Goal: Task Accomplishment & Management: Complete application form

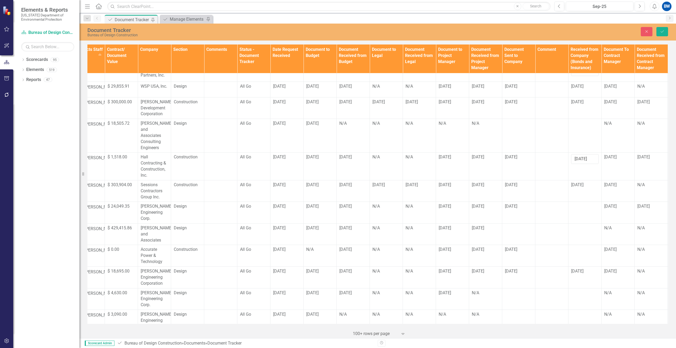
scroll to position [79, 323]
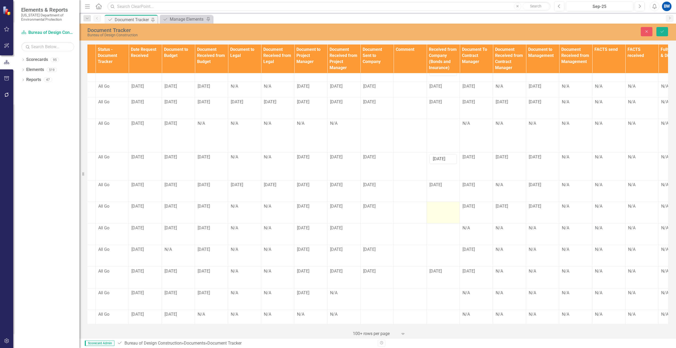
type input "[DATE]"
click at [442, 204] on td at bounding box center [442, 213] width 33 height 22
click at [442, 204] on input "text" at bounding box center [443, 208] width 28 height 10
type input "[DATE]"
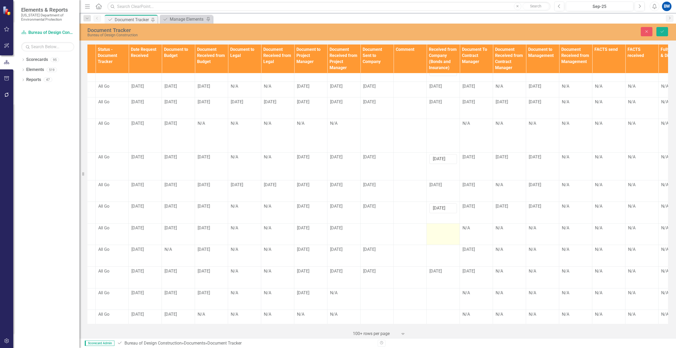
click at [447, 226] on td at bounding box center [442, 234] width 33 height 22
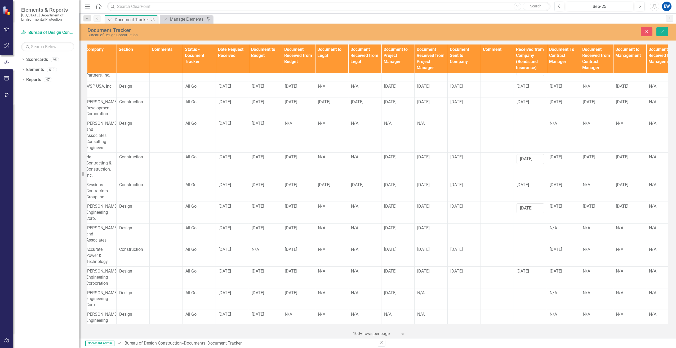
scroll to position [79, 237]
click at [455, 225] on div at bounding box center [463, 228] width 28 height 6
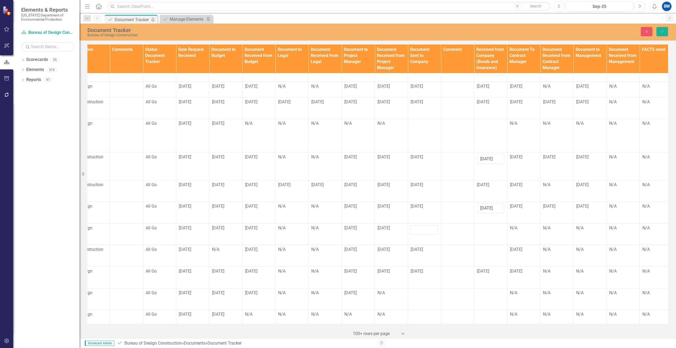
scroll to position [79, 314]
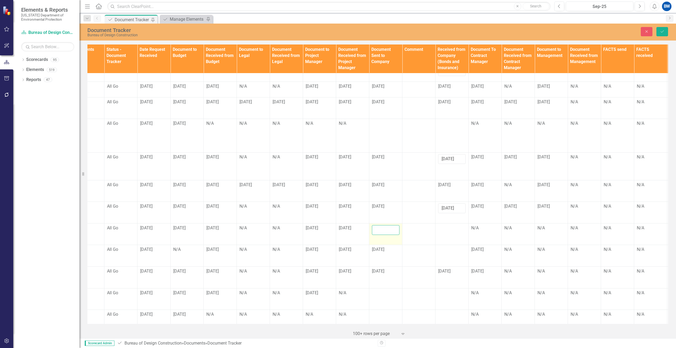
click at [378, 225] on input "text" at bounding box center [386, 230] width 28 height 10
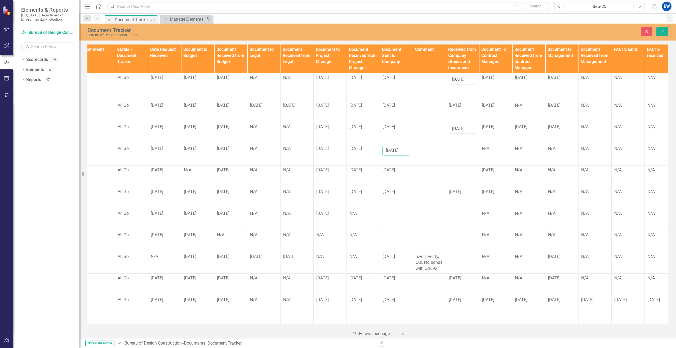
scroll to position [159, 305]
type input "[DATE]"
click at [663, 31] on icon "Save" at bounding box center [661, 32] width 5 height 4
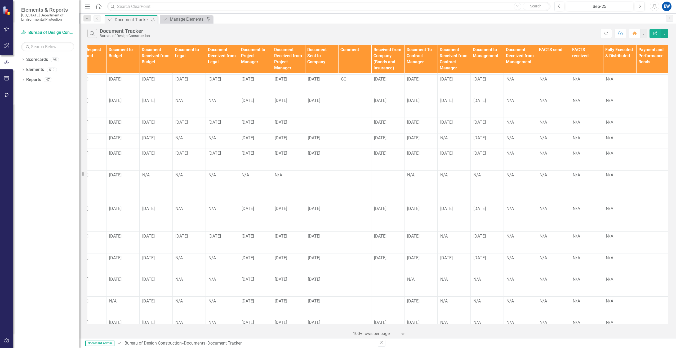
scroll to position [26, 384]
click at [452, 320] on div "N/A" at bounding box center [453, 323] width 28 height 6
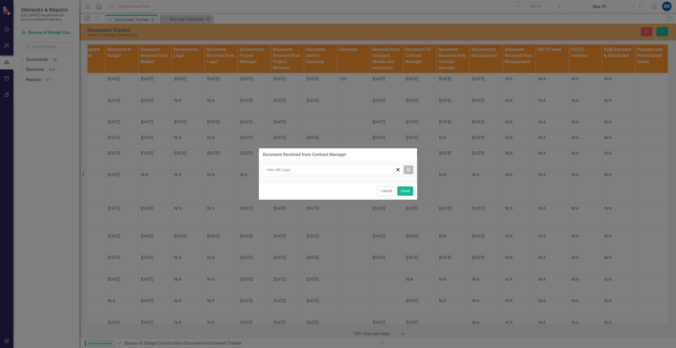
click at [411, 172] on button "Calendar" at bounding box center [408, 169] width 10 height 9
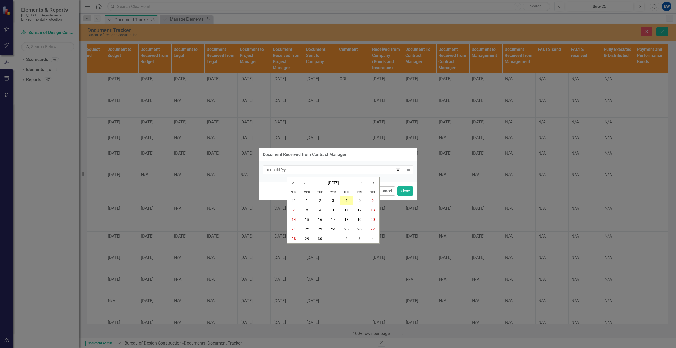
click at [345, 203] on button "4" at bounding box center [346, 201] width 13 height 10
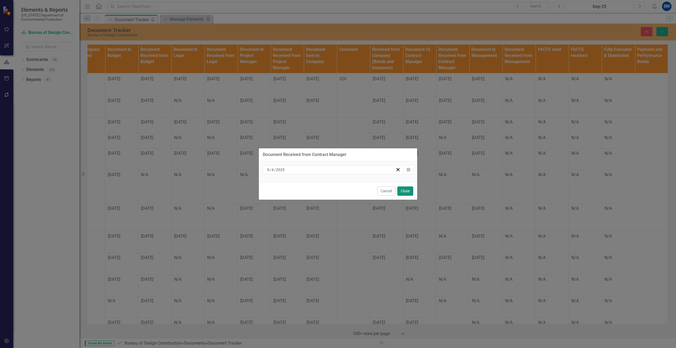
click at [399, 191] on button "Close" at bounding box center [405, 190] width 16 height 9
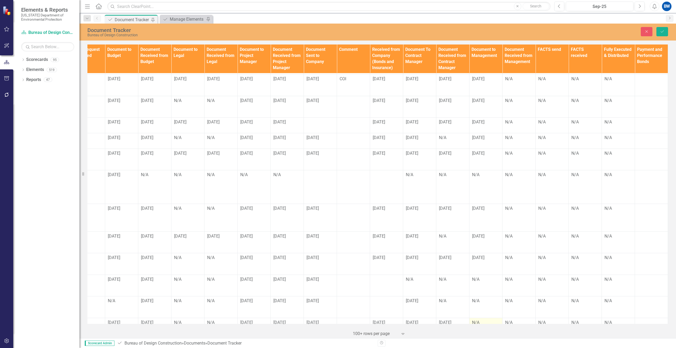
click at [472, 320] on div "N/A" at bounding box center [486, 323] width 28 height 6
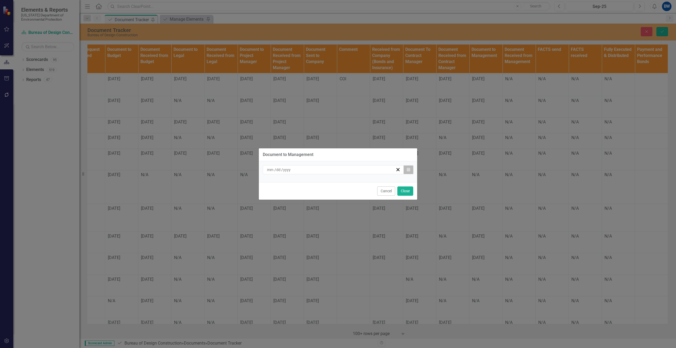
click at [409, 171] on icon "Calendar" at bounding box center [408, 170] width 3 height 4
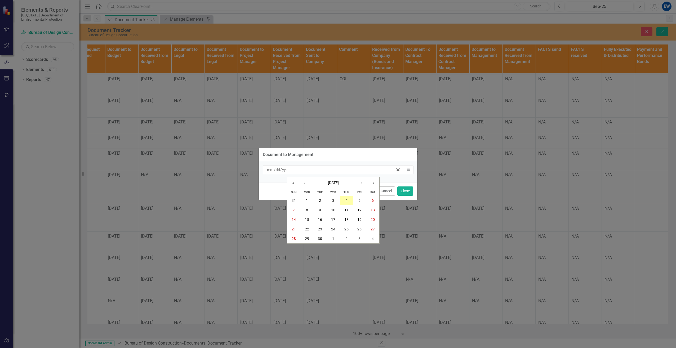
click at [346, 202] on abbr "4" at bounding box center [346, 200] width 2 height 4
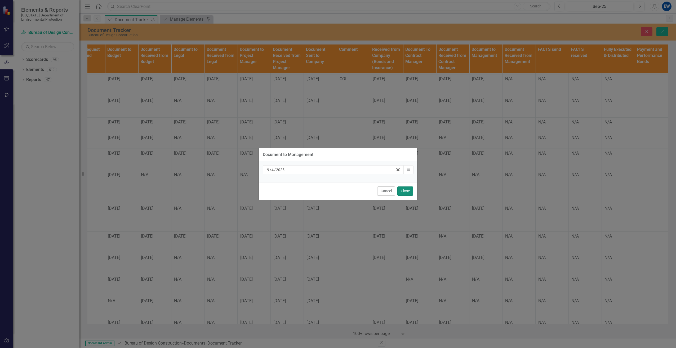
click at [402, 191] on button "Close" at bounding box center [405, 190] width 16 height 9
